Goal: Find specific page/section: Find specific page/section

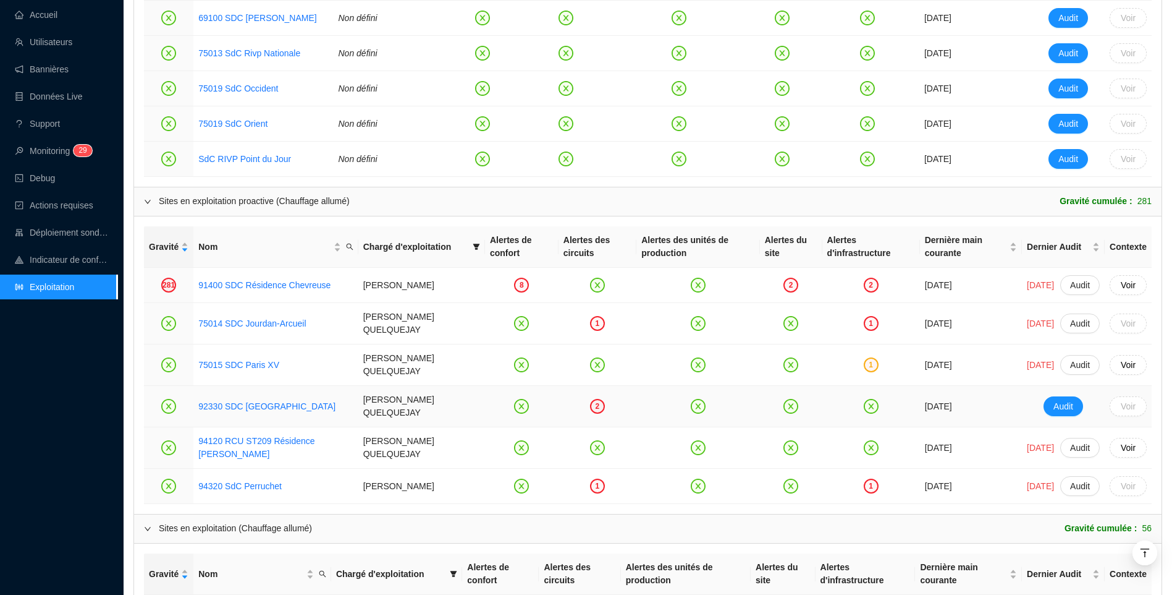
scroll to position [742, 0]
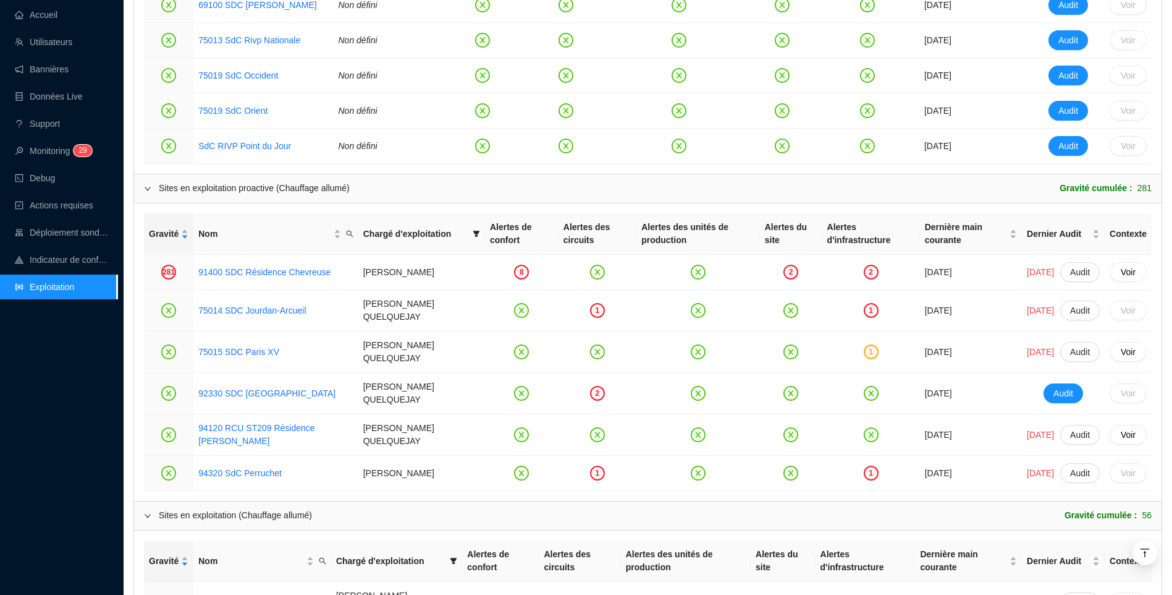
drag, startPoint x: 253, startPoint y: 293, endPoint x: 51, endPoint y: 437, distance: 248.7
click at [51, 437] on div "Accueil Utilisateurs Bannières Données Live Support Monitoring 2 9 Debug Action…" at bounding box center [58, 297] width 117 height 595
drag, startPoint x: 47, startPoint y: 502, endPoint x: 219, endPoint y: 407, distance: 197.0
click at [47, 502] on div "Accueil Utilisateurs Bannières Données Live Support Monitoring 2 9 Debug Action…" at bounding box center [58, 297] width 117 height 595
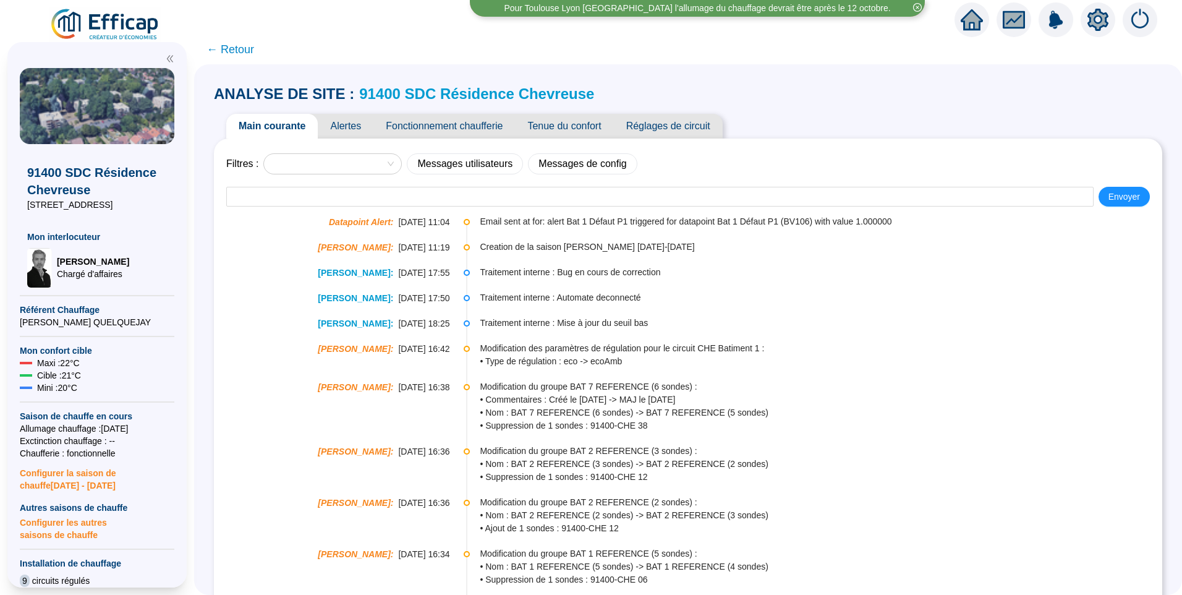
click at [490, 92] on link "91400 SDC Résidence Chevreuse" at bounding box center [476, 93] width 235 height 17
